Goal: Information Seeking & Learning: Learn about a topic

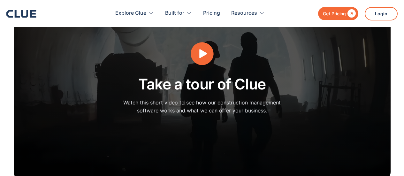
scroll to position [1723, 0]
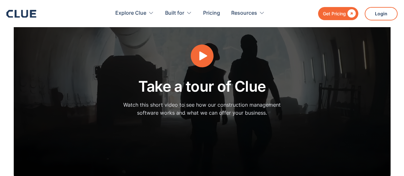
click at [210, 56] on icon "open lightbox" at bounding box center [202, 56] width 24 height 24
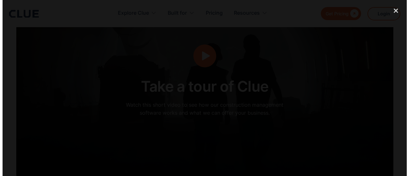
scroll to position [1726, 0]
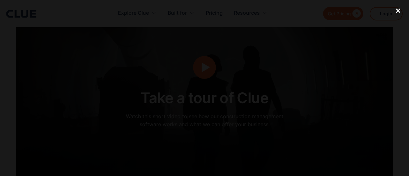
click at [394, 14] on div "close lightbox" at bounding box center [398, 11] width 22 height 14
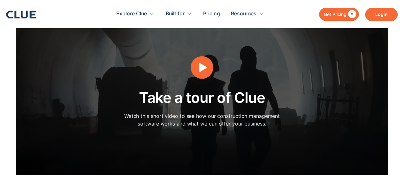
scroll to position [1723, 0]
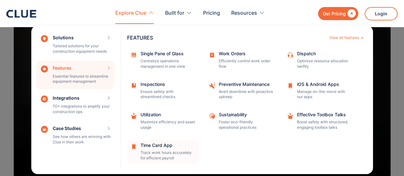
click at [160, 148] on div "Time Card App Track work hours accurately for efficient payroll" at bounding box center [167, 152] width 54 height 18
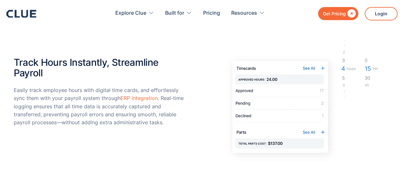
scroll to position [479, 0]
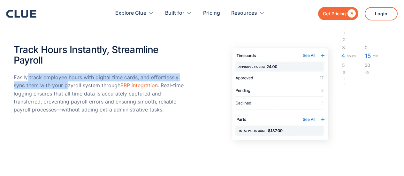
drag, startPoint x: 28, startPoint y: 76, endPoint x: 68, endPoint y: 85, distance: 41.3
click at [68, 85] on p "Easily track employee hours with digital time cards, and effortlessly sync them…" at bounding box center [100, 93] width 172 height 40
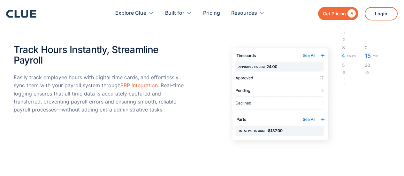
click at [177, 101] on p "Easily track employee hours with digital time cards, and effortlessly sync them…" at bounding box center [100, 93] width 172 height 40
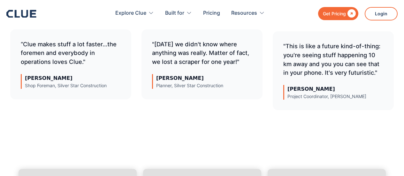
scroll to position [2745, 0]
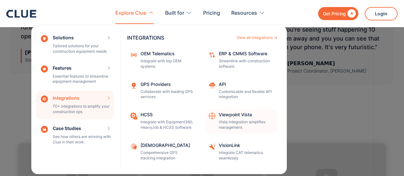
click at [238, 123] on p "Vista integration simplifies management." at bounding box center [246, 124] width 54 height 11
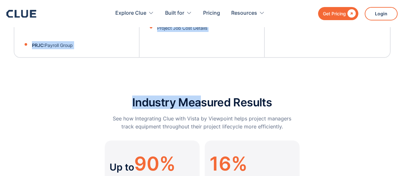
scroll to position [1915, 0]
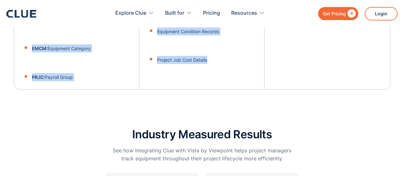
drag, startPoint x: 30, startPoint y: 51, endPoint x: 366, endPoint y: 88, distance: 337.7
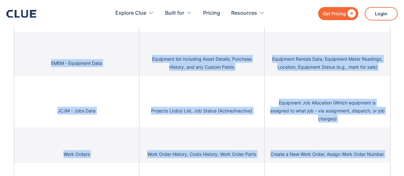
scroll to position [1181, 0]
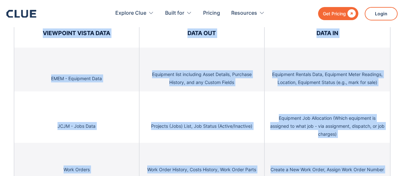
click at [246, 143] on div "Work Order History, Costs History, Work Order Parts" at bounding box center [201, 160] width 125 height 35
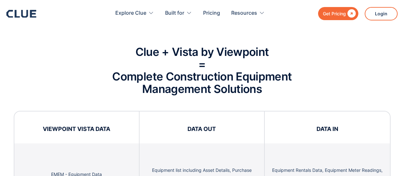
scroll to position [1117, 0]
